Goal: Task Accomplishment & Management: Use online tool/utility

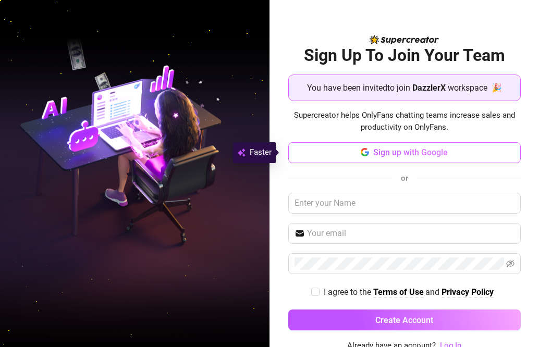
click at [395, 155] on span "Sign up with Google" at bounding box center [410, 152] width 75 height 10
click at [410, 151] on span "Sign up with Google" at bounding box center [410, 152] width 75 height 10
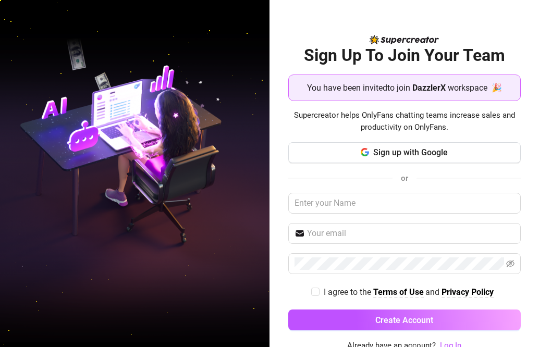
click at [59, 187] on img at bounding box center [134, 174] width 269 height 338
drag, startPoint x: 494, startPoint y: 26, endPoint x: 538, endPoint y: 35, distance: 45.3
click at [494, 26] on div "Sign Up To Join Your Team You have been invited to join DazzlerX workspace 🎉 Su…" at bounding box center [403, 173] width 269 height 347
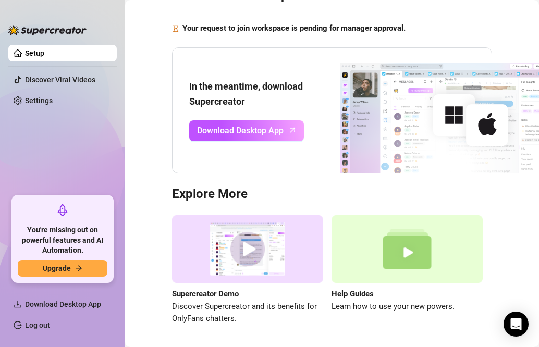
scroll to position [61, 0]
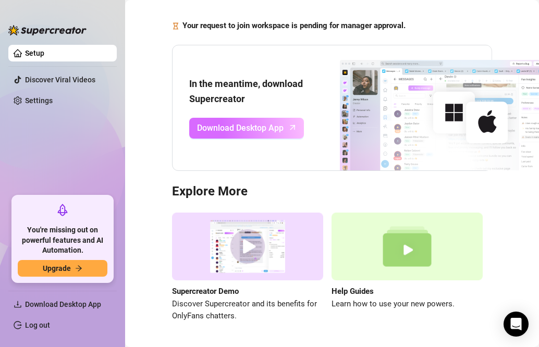
click at [239, 129] on span "Download Desktop App" at bounding box center [240, 127] width 87 height 13
click at [85, 131] on ul "Setup Discover Viral Videos Settings" at bounding box center [62, 116] width 108 height 151
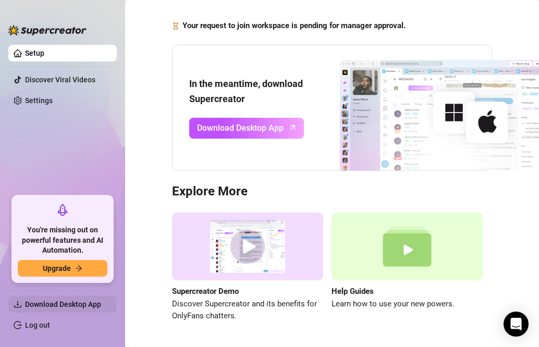
click at [85, 301] on span "Download Desktop App" at bounding box center [63, 304] width 76 height 8
click at [84, 140] on ul "Setup Discover Viral Videos Settings" at bounding box center [62, 116] width 108 height 151
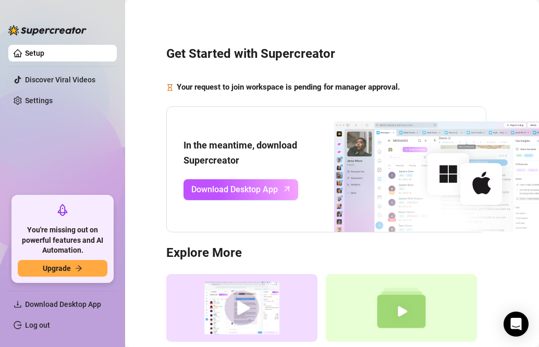
scroll to position [0, 14]
click at [90, 267] on button "Upgrade" at bounding box center [63, 268] width 90 height 17
click at [74, 268] on button "Upgrade" at bounding box center [63, 268] width 90 height 17
click at [87, 271] on button "Upgrade" at bounding box center [63, 268] width 90 height 17
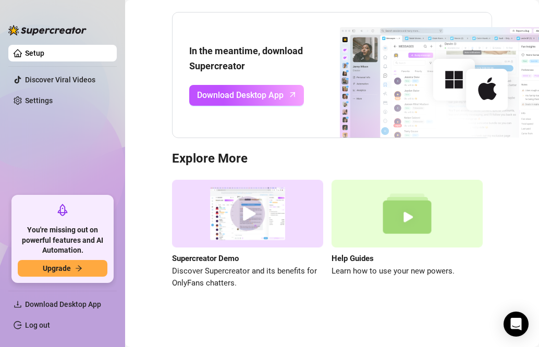
scroll to position [102, 0]
click at [86, 264] on button "Upgrade" at bounding box center [63, 268] width 90 height 17
click at [80, 265] on icon "arrow-right" at bounding box center [78, 268] width 7 height 7
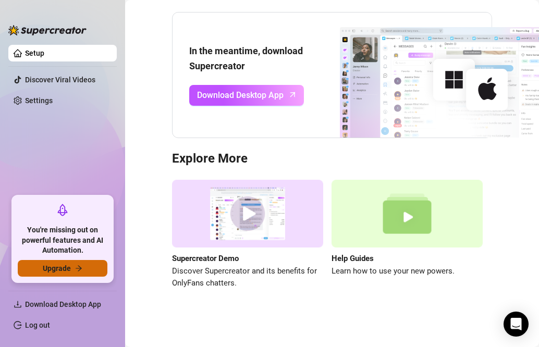
click at [80, 265] on icon "arrow-right" at bounding box center [78, 268] width 7 height 7
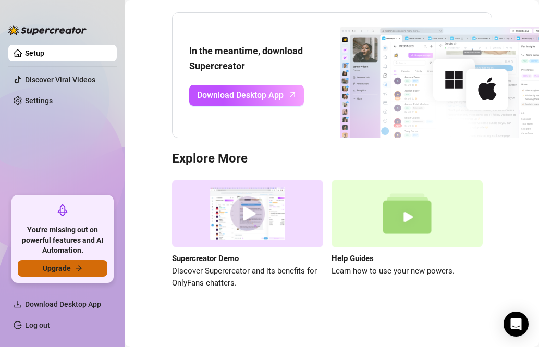
click at [80, 265] on icon "arrow-right" at bounding box center [78, 268] width 7 height 7
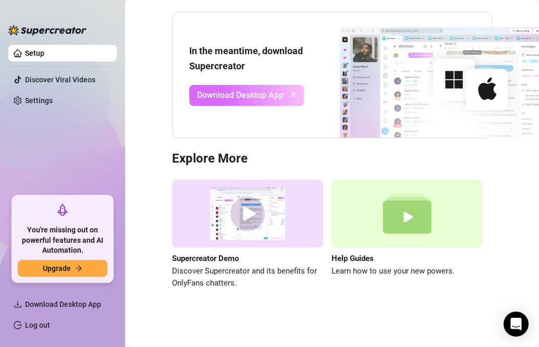
click at [264, 89] on span "Download Desktop App" at bounding box center [240, 95] width 87 height 13
